Goal: Information Seeking & Learning: Find contact information

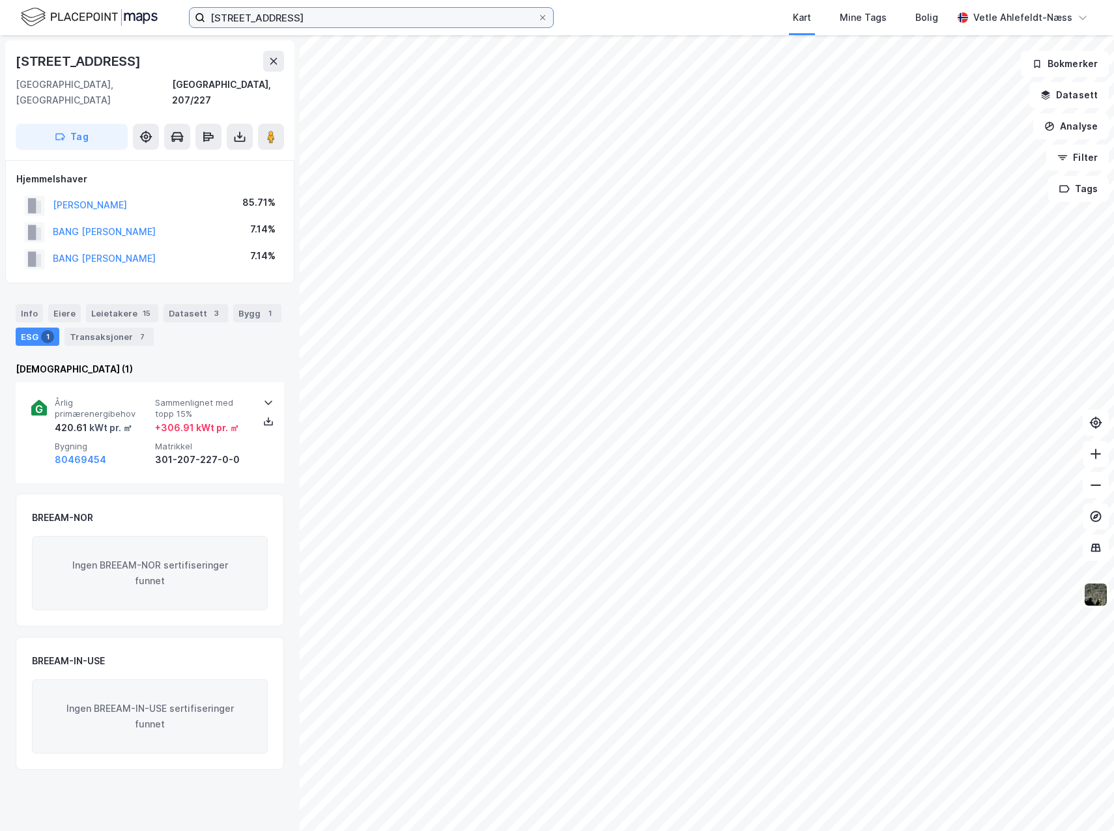
click at [272, 21] on input "[STREET_ADDRESS]" at bounding box center [371, 18] width 332 height 20
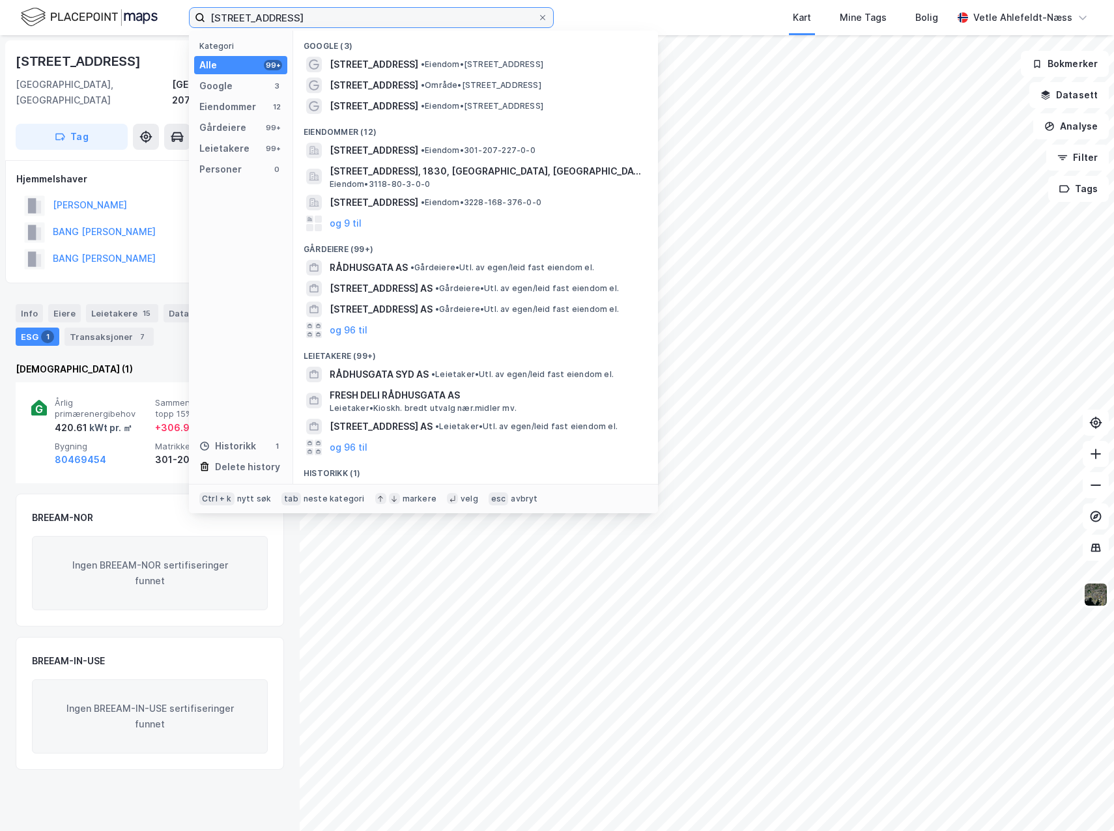
click at [272, 21] on input "[STREET_ADDRESS]" at bounding box center [371, 18] width 332 height 20
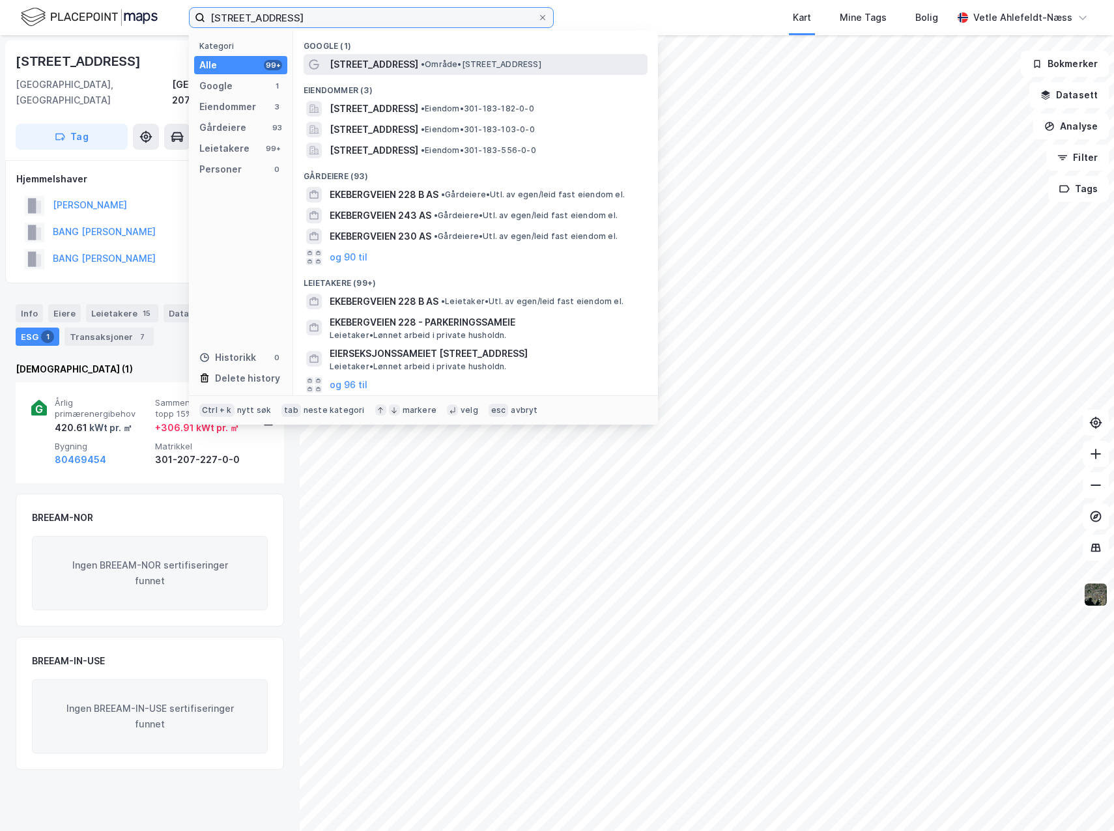
type input "[STREET_ADDRESS]"
click at [586, 70] on div "[STREET_ADDRESS] • Område • [STREET_ADDRESS]" at bounding box center [487, 65] width 315 height 16
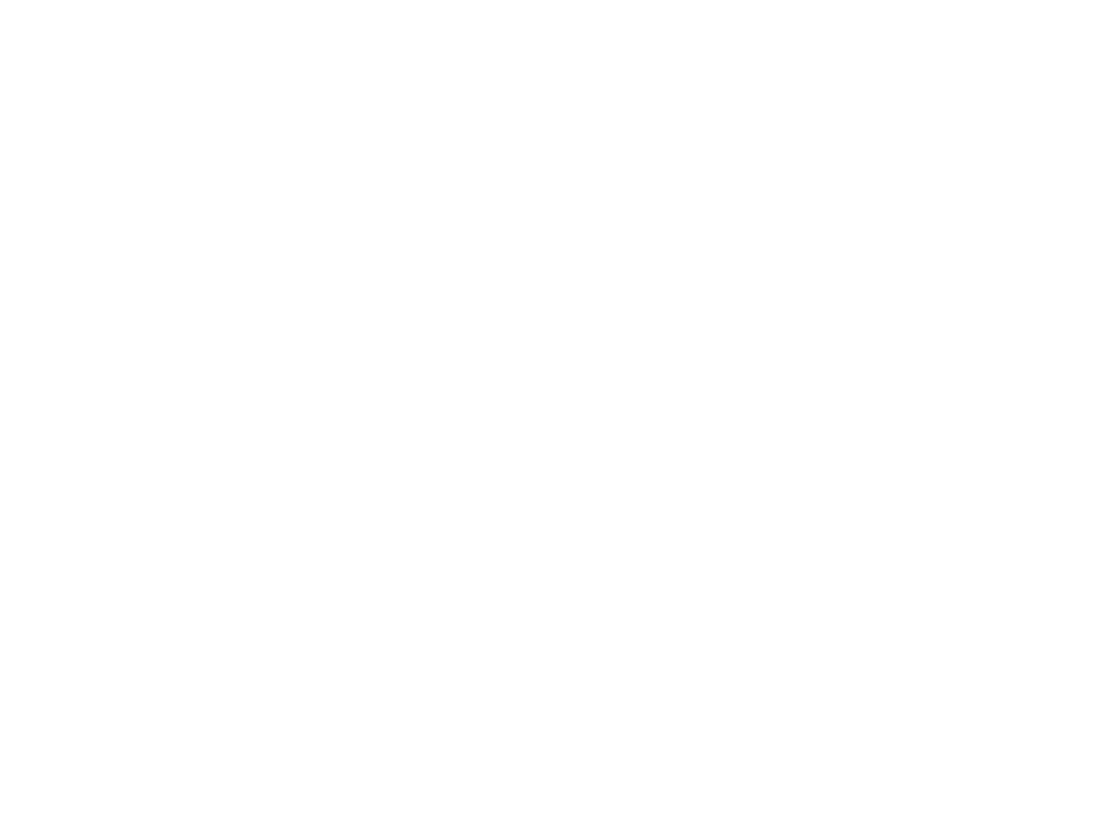
click at [369, 340] on div at bounding box center [557, 415] width 1114 height 831
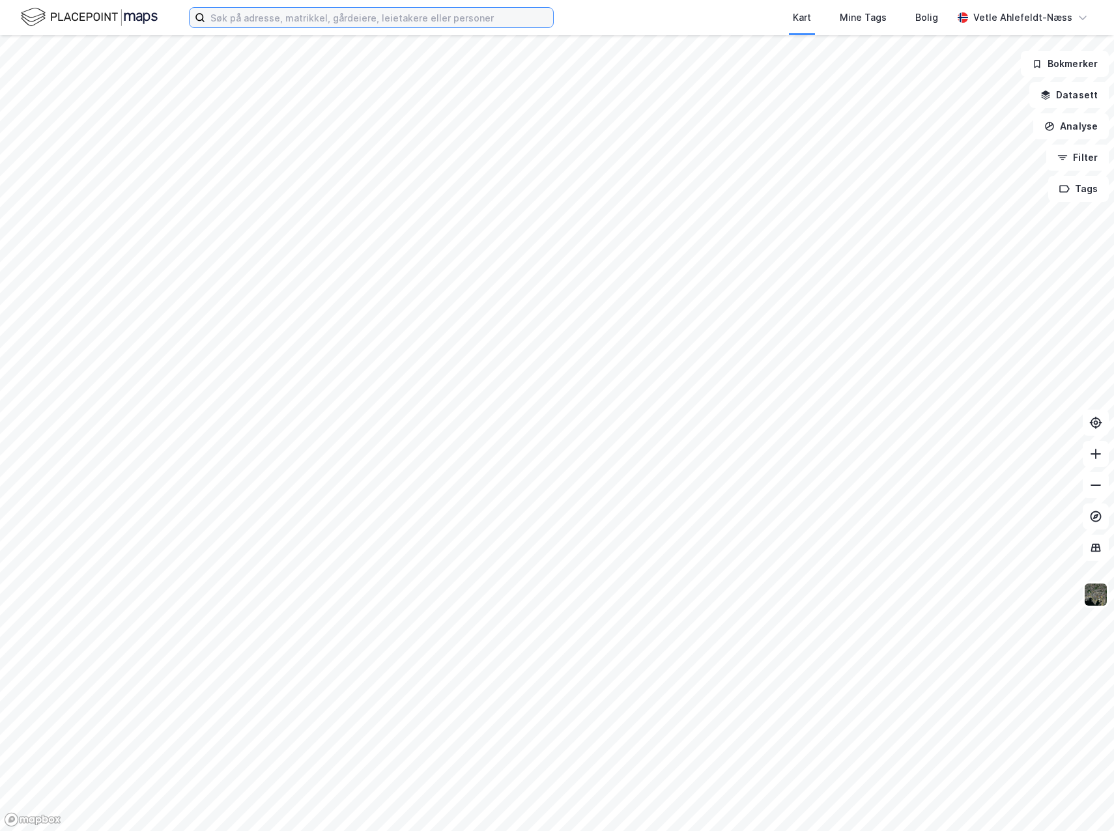
click at [343, 19] on input at bounding box center [379, 18] width 348 height 20
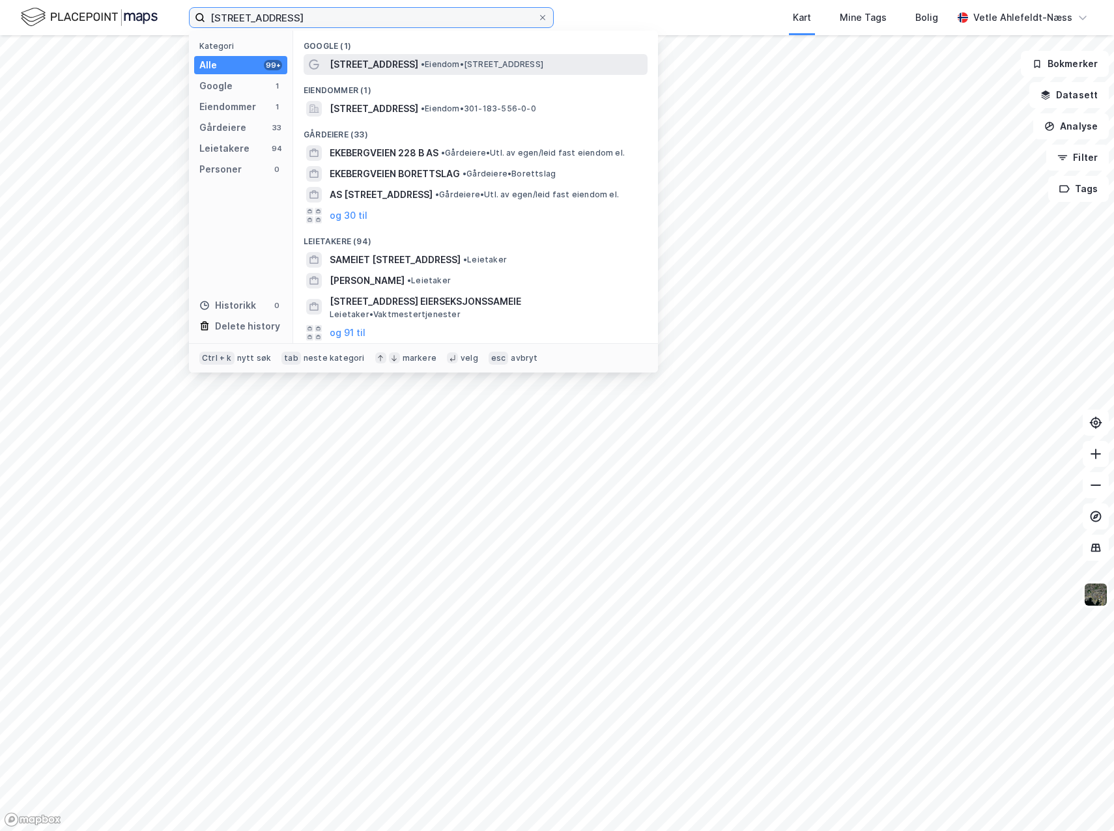
type input "ekebergveien 228c"
click at [443, 68] on span "• Eiendom • Ekebergveien 228C, 1162 Oslo" at bounding box center [482, 64] width 122 height 10
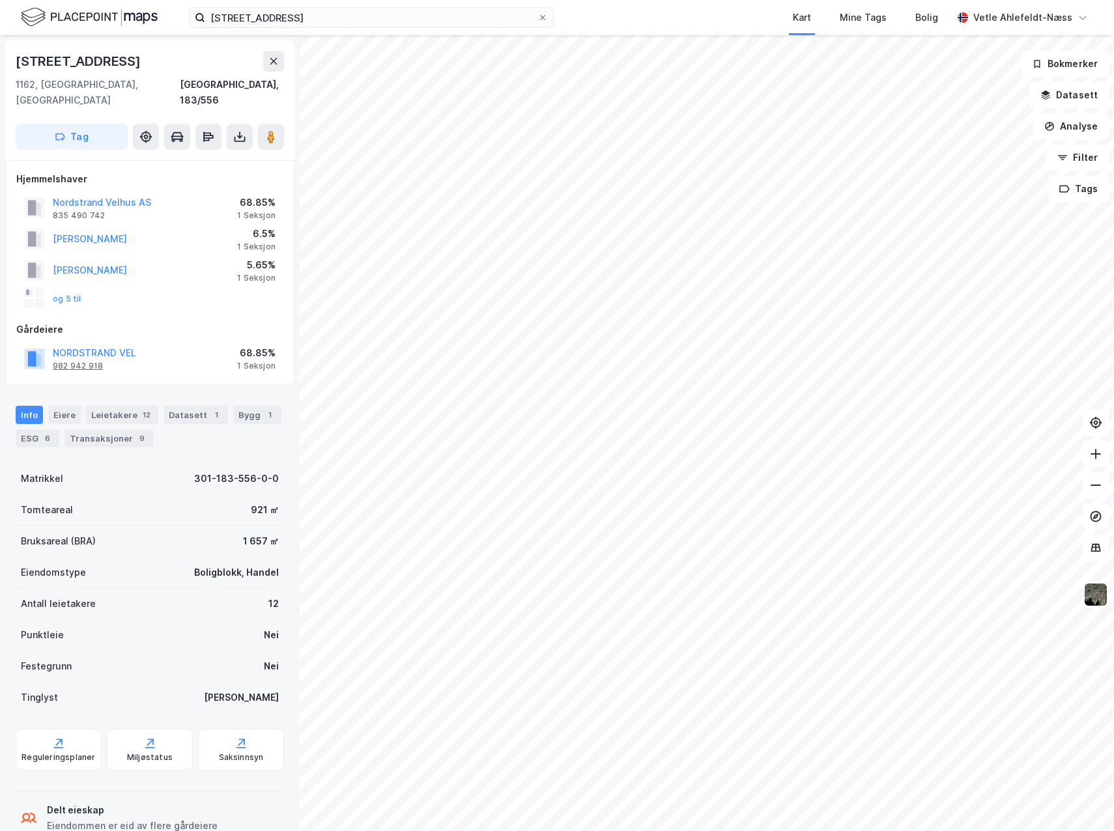
click at [100, 361] on div "982 942 918" at bounding box center [78, 366] width 50 height 10
drag, startPoint x: 106, startPoint y: 337, endPoint x: 227, endPoint y: 290, distance: 130.2
click at [227, 291] on div "og 5 til" at bounding box center [149, 298] width 267 height 26
drag, startPoint x: 179, startPoint y: 335, endPoint x: 43, endPoint y: 343, distance: 136.4
click at [43, 343] on div "NORDSTRAND VEL 982 942 918 68.85% 1 Seksjon" at bounding box center [149, 358] width 267 height 31
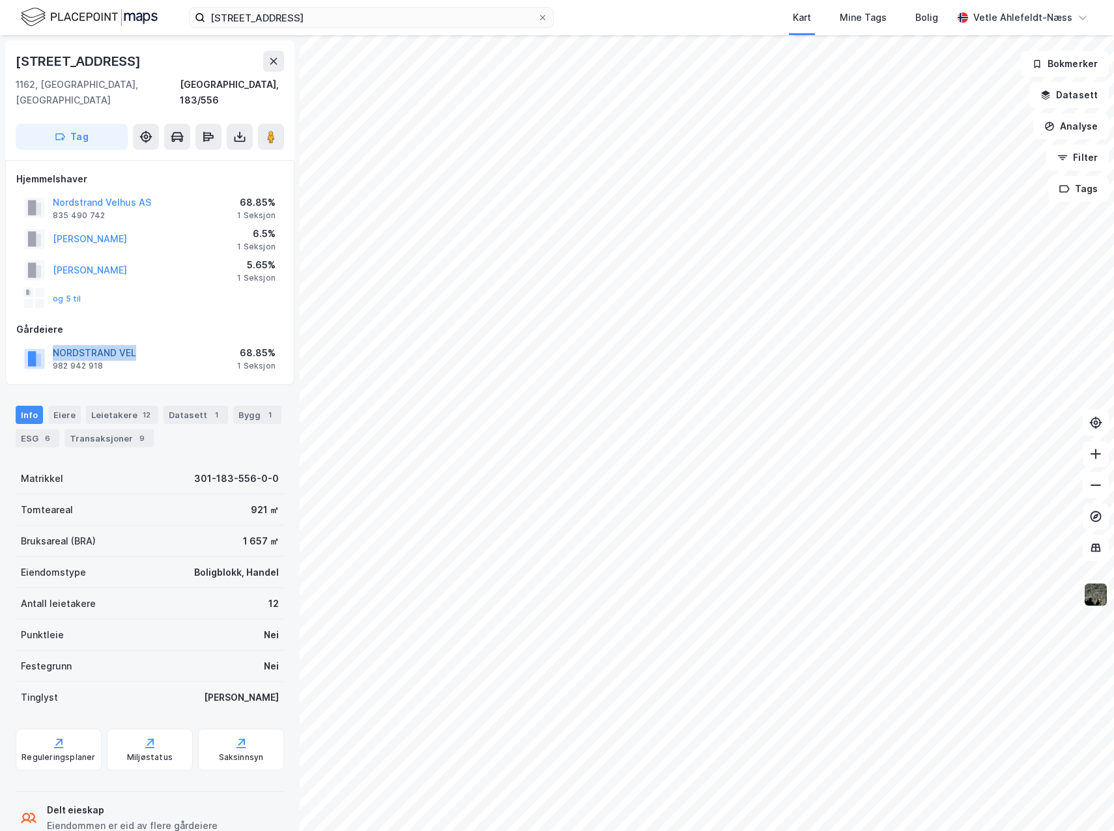
drag, startPoint x: 43, startPoint y: 343, endPoint x: 72, endPoint y: 336, distance: 29.4
copy button "NORDSTRAND VEL"
click at [0, 0] on button "og 5 til" at bounding box center [0, 0] width 0 height 0
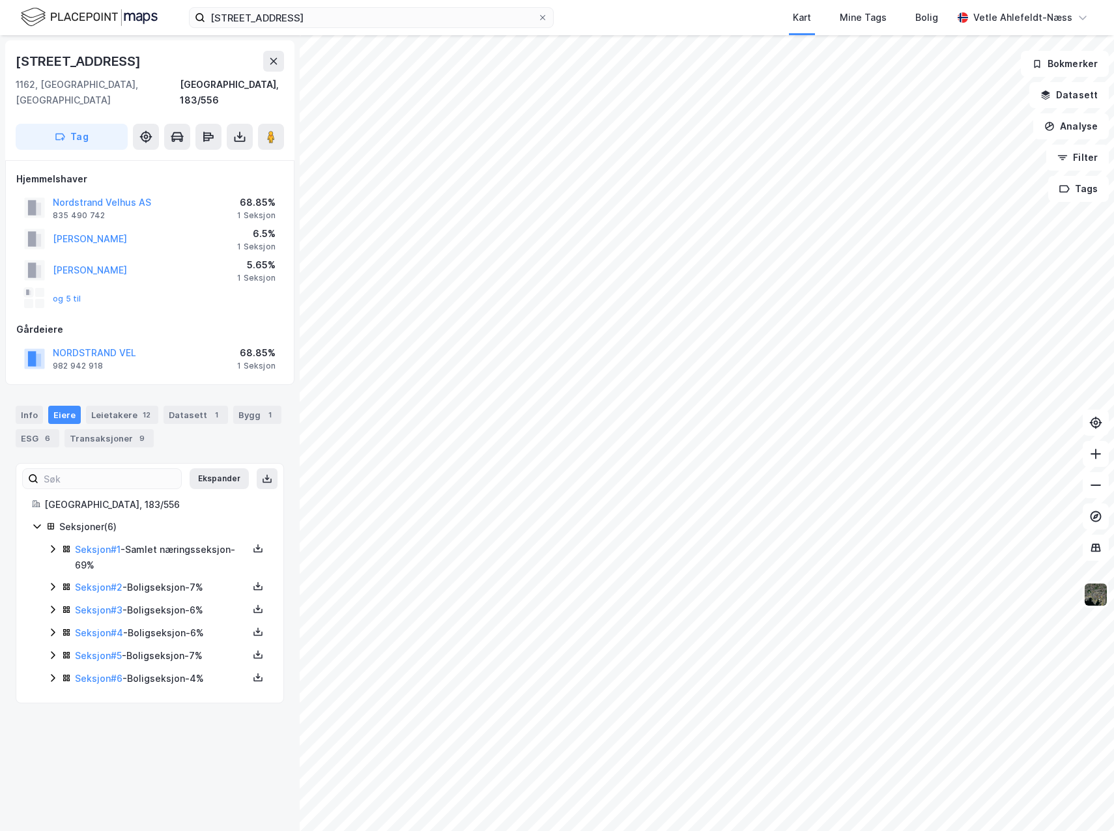
click at [162, 363] on div "Hjemmelshaver Nordstrand Velhus AS 835 490 742 68.85% 1 Seksjon MATRE KARIN 6.5…" at bounding box center [149, 272] width 289 height 225
drag, startPoint x: 166, startPoint y: 362, endPoint x: 66, endPoint y: 343, distance: 101.5
click at [66, 343] on div "Hjemmelshaver Nordstrand Velhus AS 835 490 742 68.85% 1 Seksjon MATRE KARIN 6.5…" at bounding box center [149, 272] width 289 height 225
drag, startPoint x: 66, startPoint y: 343, endPoint x: 147, endPoint y: 364, distance: 83.0
click at [147, 364] on div "Hjemmelshaver Nordstrand Velhus AS 835 490 742 68.85% 1 Seksjon MATRE KARIN 6.5…" at bounding box center [149, 272] width 289 height 225
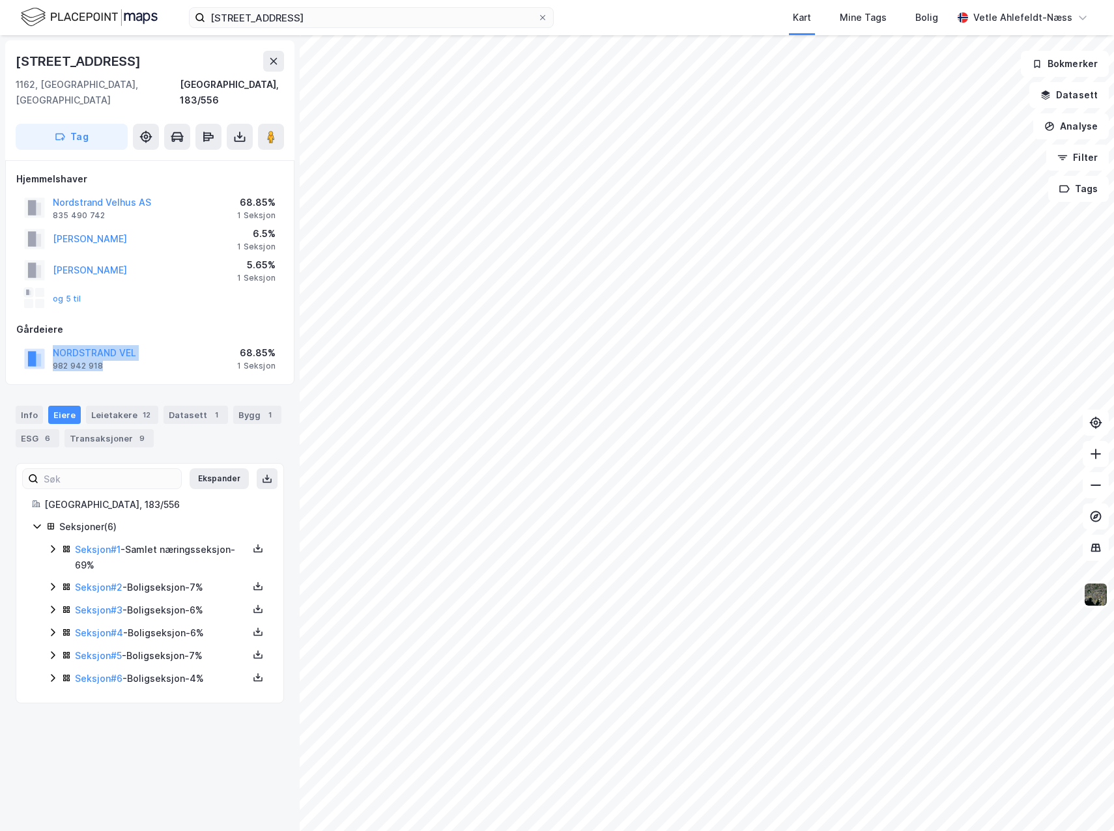
drag, startPoint x: 138, startPoint y: 355, endPoint x: 48, endPoint y: 341, distance: 90.9
click at [48, 343] on div "NORDSTRAND VEL 982 942 918 68.85% 1 Seksjon" at bounding box center [149, 358] width 267 height 31
drag, startPoint x: 48, startPoint y: 341, endPoint x: 96, endPoint y: 344, distance: 48.3
copy div "NORDSTRAND VEL 982 942 918"
